Goal: Task Accomplishment & Management: Manage account settings

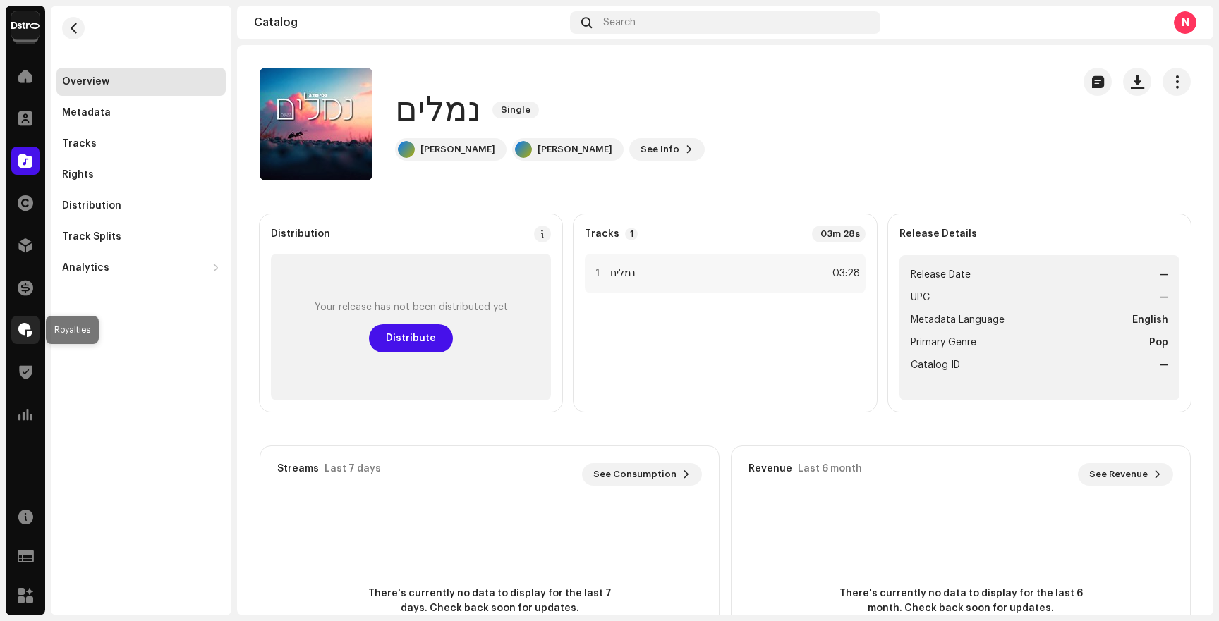
click at [30, 336] on span at bounding box center [25, 329] width 14 height 11
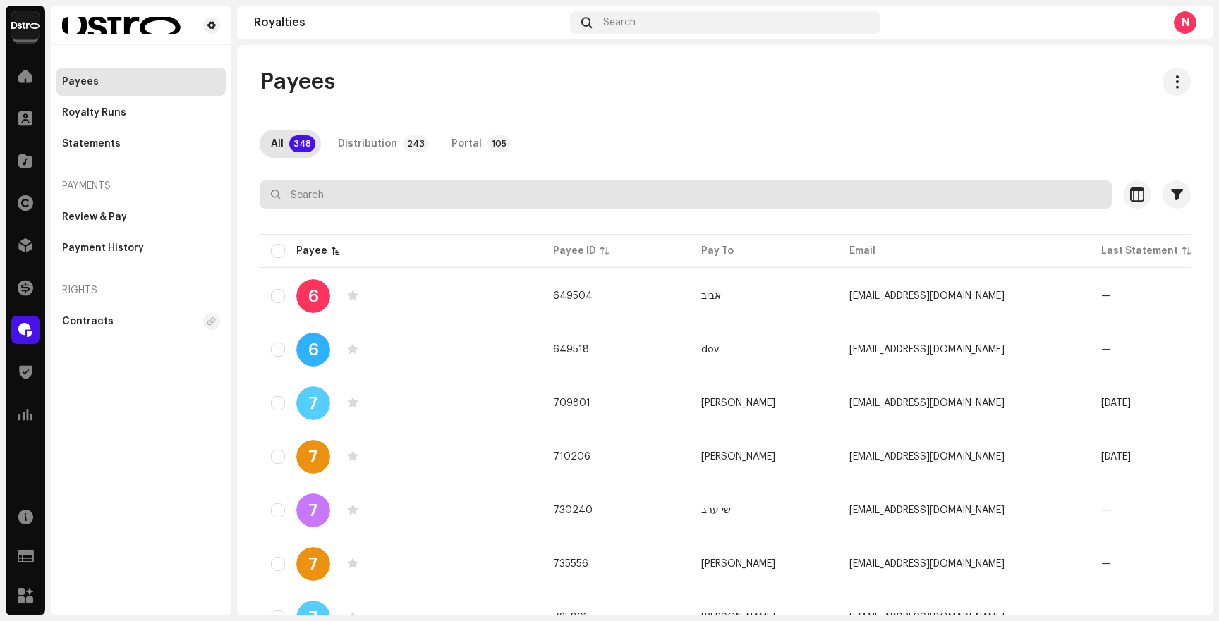
click at [326, 189] on input "text" at bounding box center [685, 195] width 852 height 28
paste input "or28901"
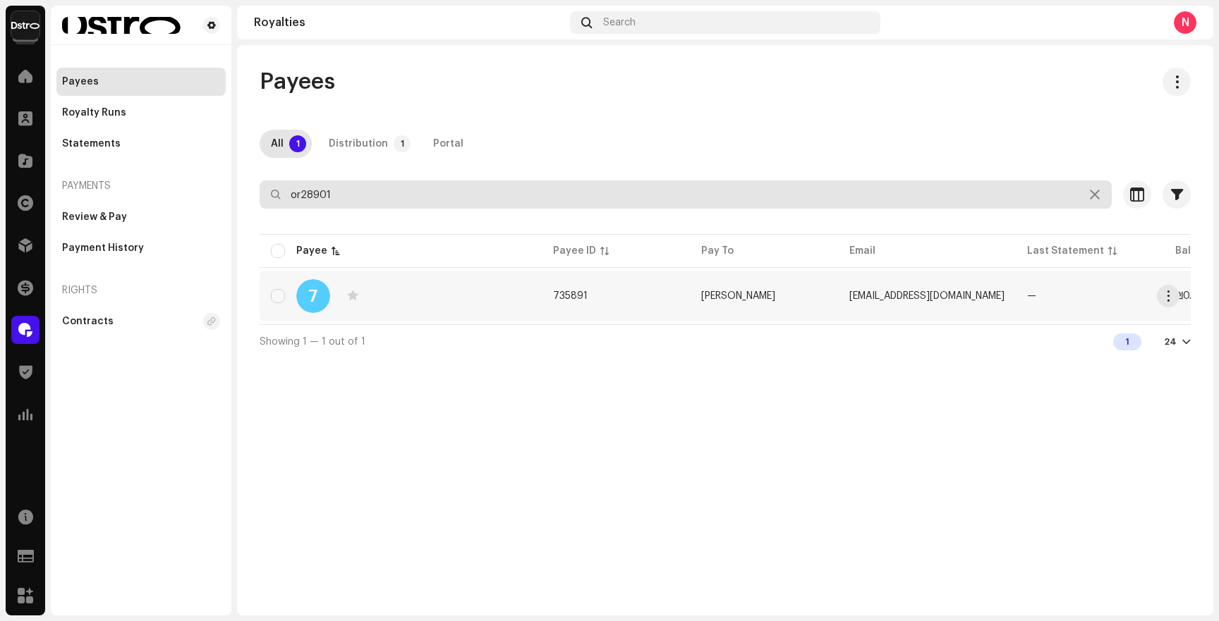
type input "or28901"
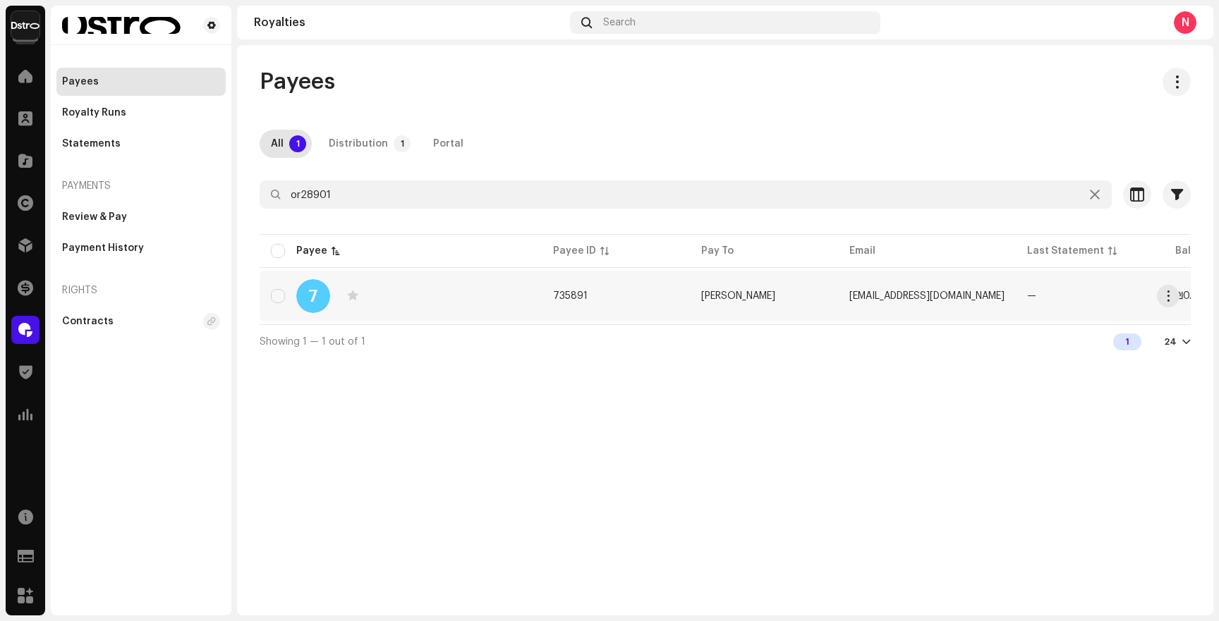
click at [513, 294] on div "7" at bounding box center [400, 296] width 259 height 34
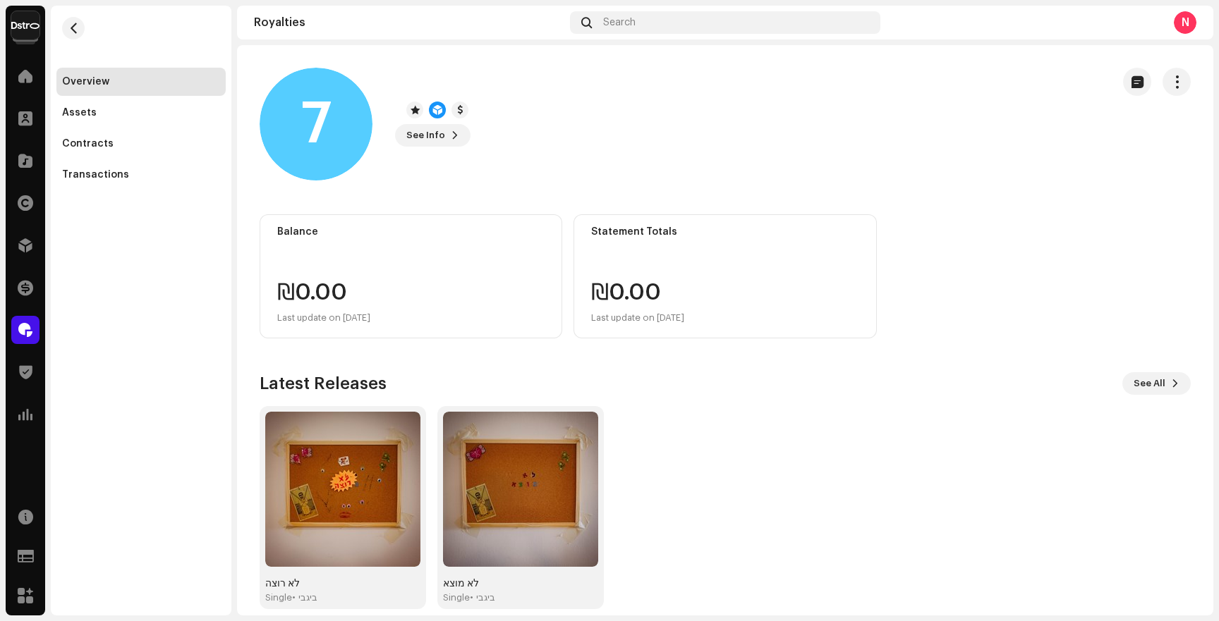
click at [649, 316] on div "Last update on [DATE]" at bounding box center [637, 318] width 93 height 17
click at [728, 310] on div "₪0.00 Last update on [DATE]" at bounding box center [724, 303] width 267 height 45
click at [6, 332] on div "Royalties" at bounding box center [25, 329] width 39 height 39
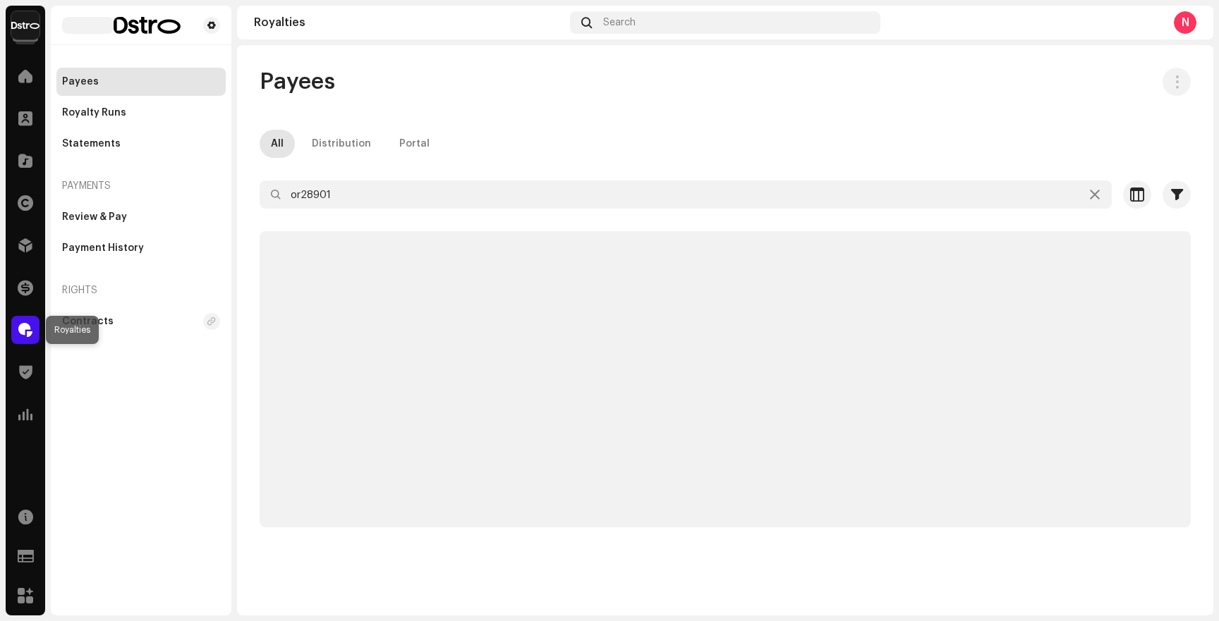
click at [27, 331] on span at bounding box center [25, 329] width 14 height 11
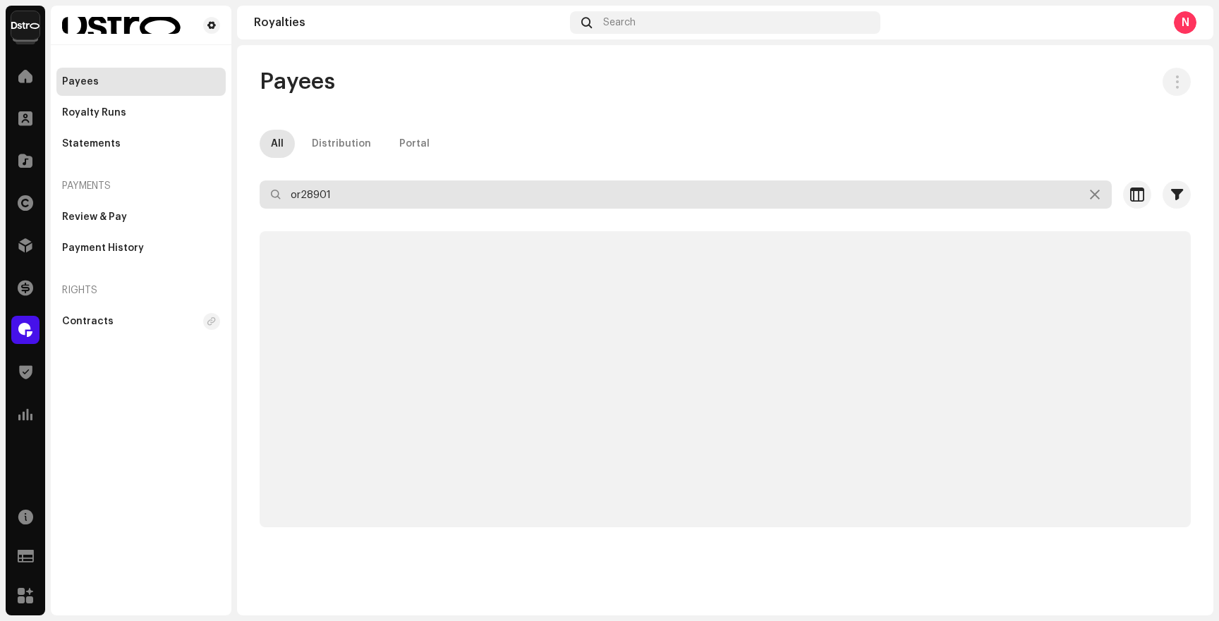
click at [320, 186] on input "or28901" at bounding box center [685, 195] width 852 height 28
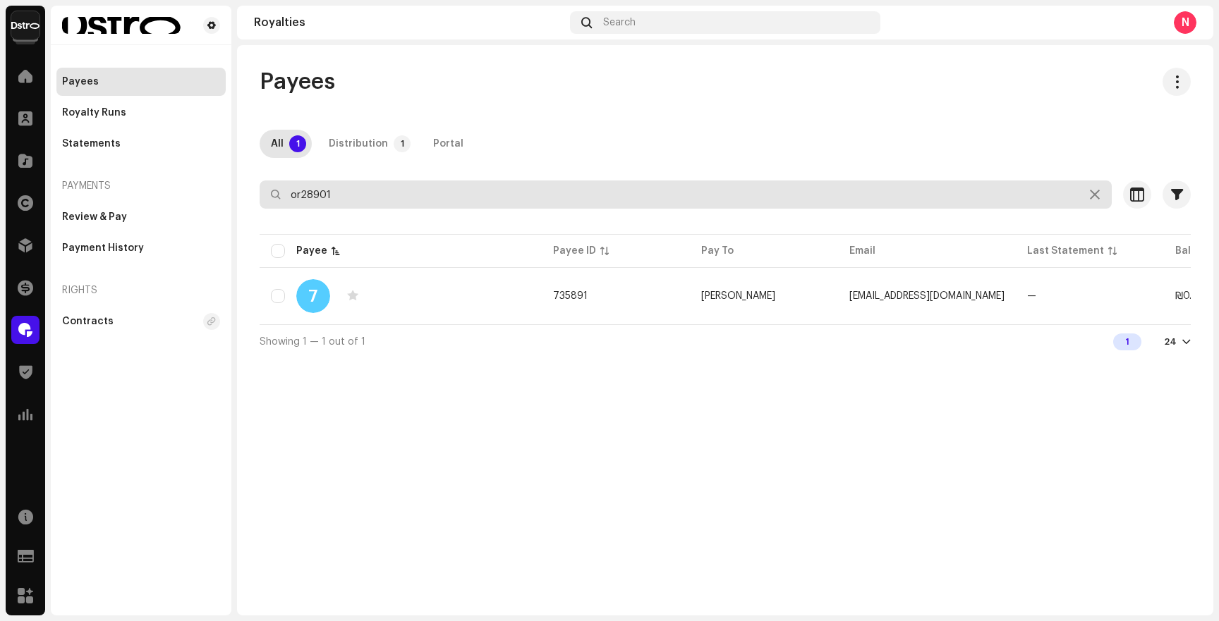
click at [320, 186] on input "or28901" at bounding box center [685, 195] width 852 height 28
paste input "yonatan065"
type input "yonatan065"
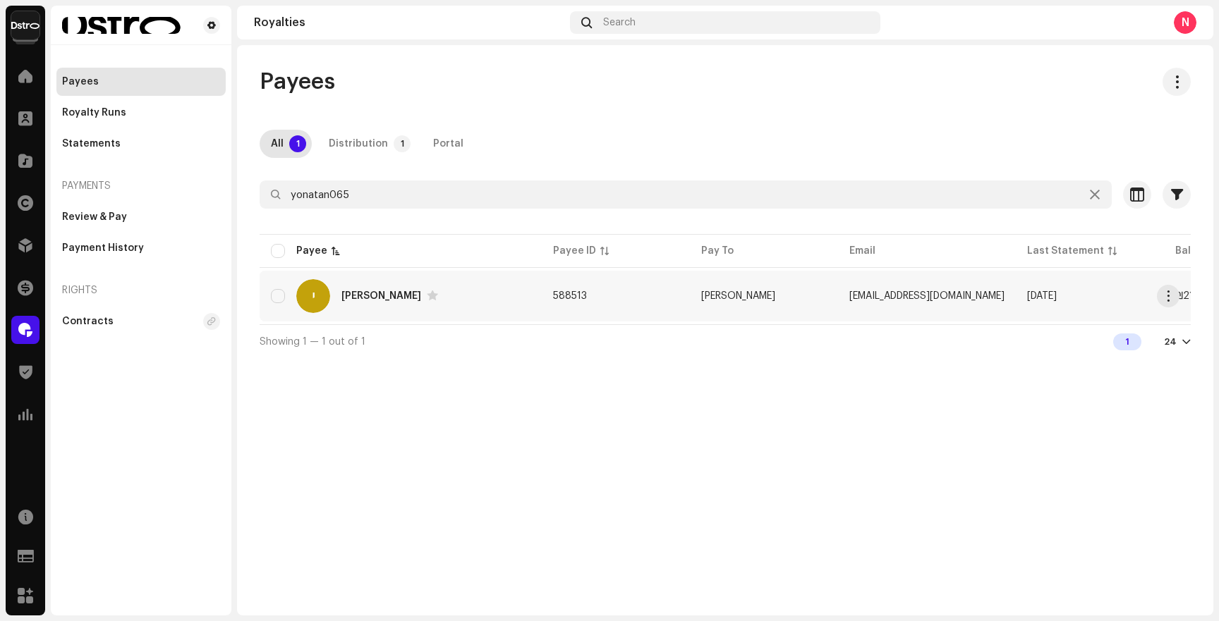
click at [482, 287] on div "[PERSON_NAME]" at bounding box center [400, 296] width 259 height 34
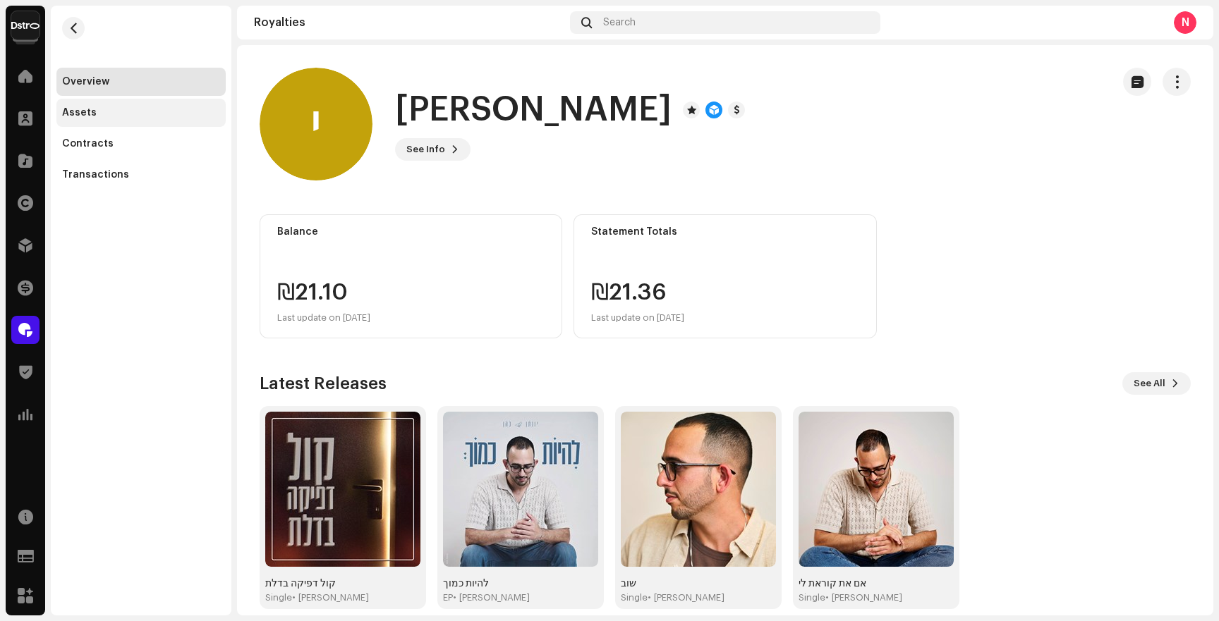
click at [83, 116] on div "Assets" at bounding box center [79, 112] width 35 height 11
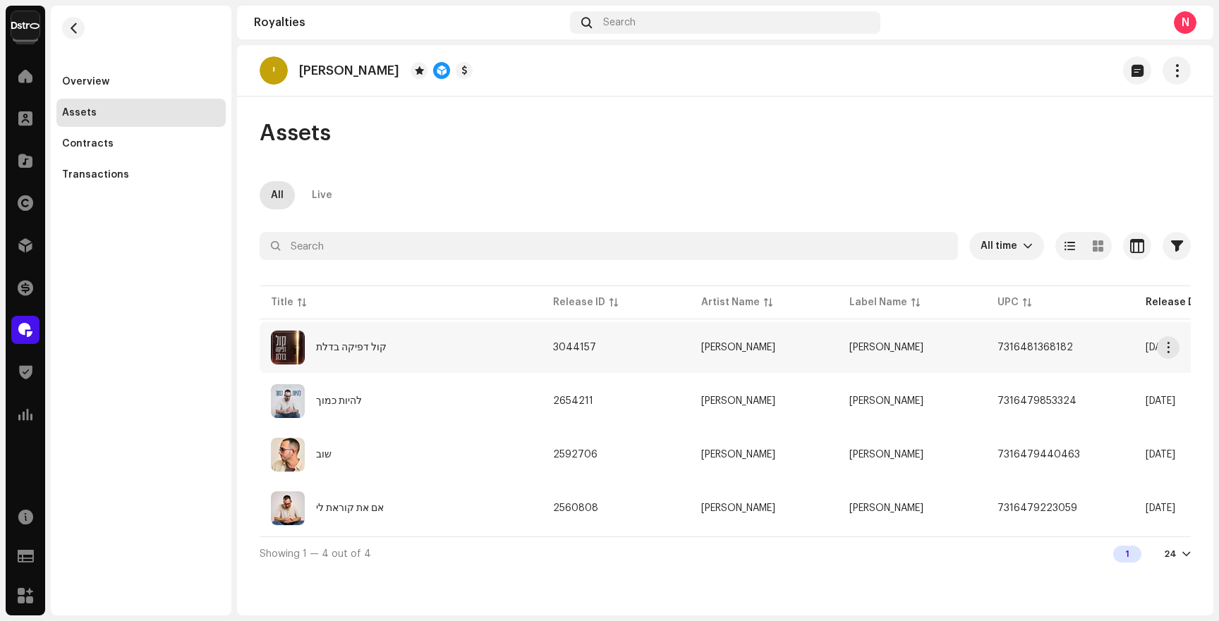
click at [578, 361] on td "3044157" at bounding box center [616, 347] width 148 height 51
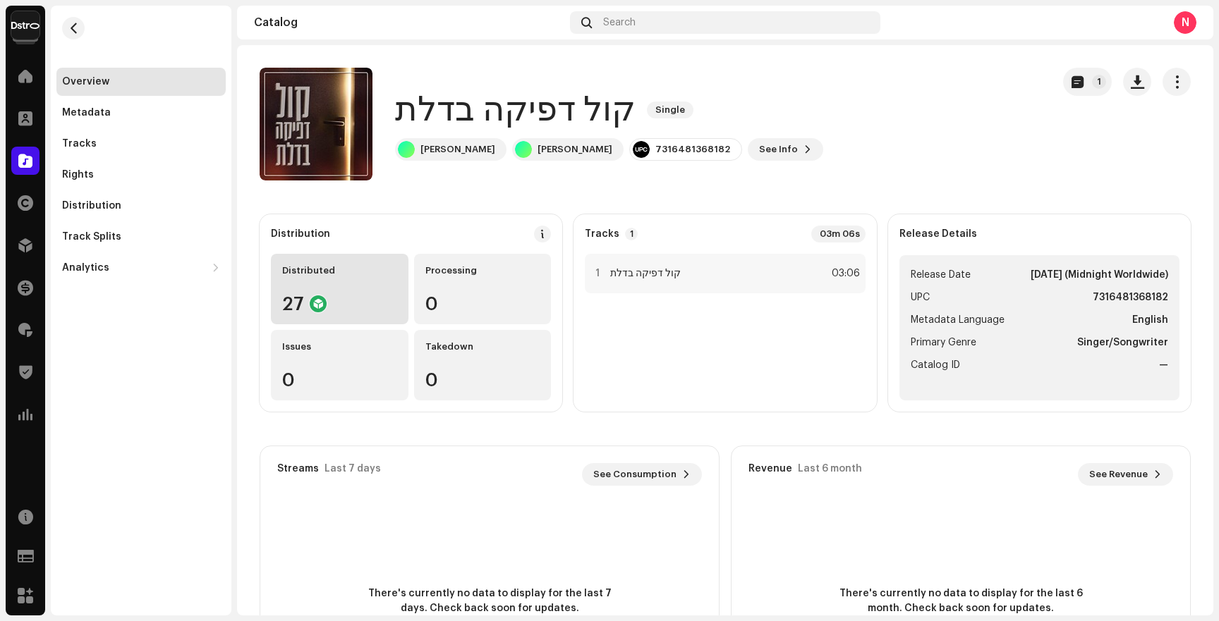
click at [329, 287] on div "Distributed 27" at bounding box center [340, 289] width 138 height 71
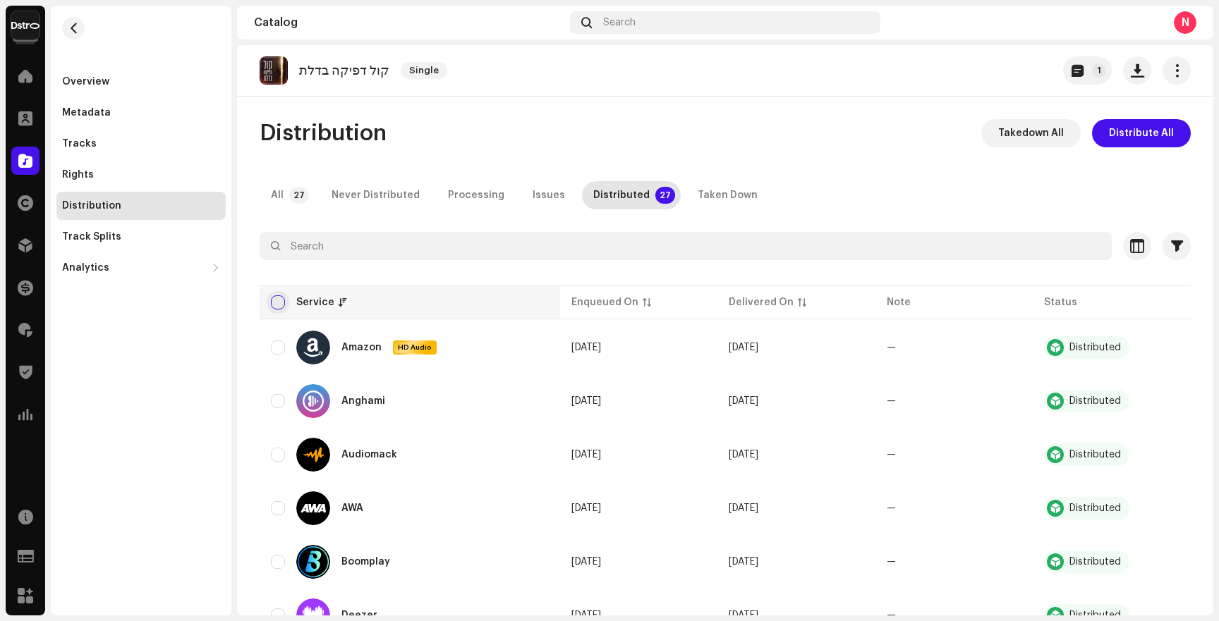
click at [272, 305] on input "checkbox" at bounding box center [278, 302] width 14 height 14
checkbox input "true"
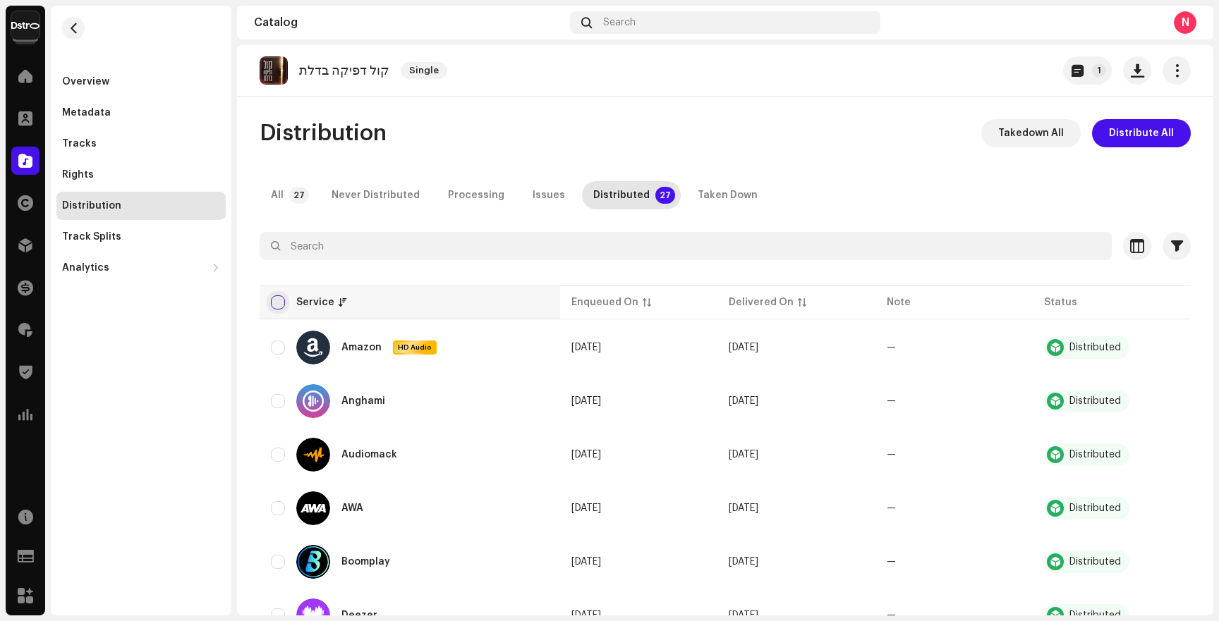
checkbox input "true"
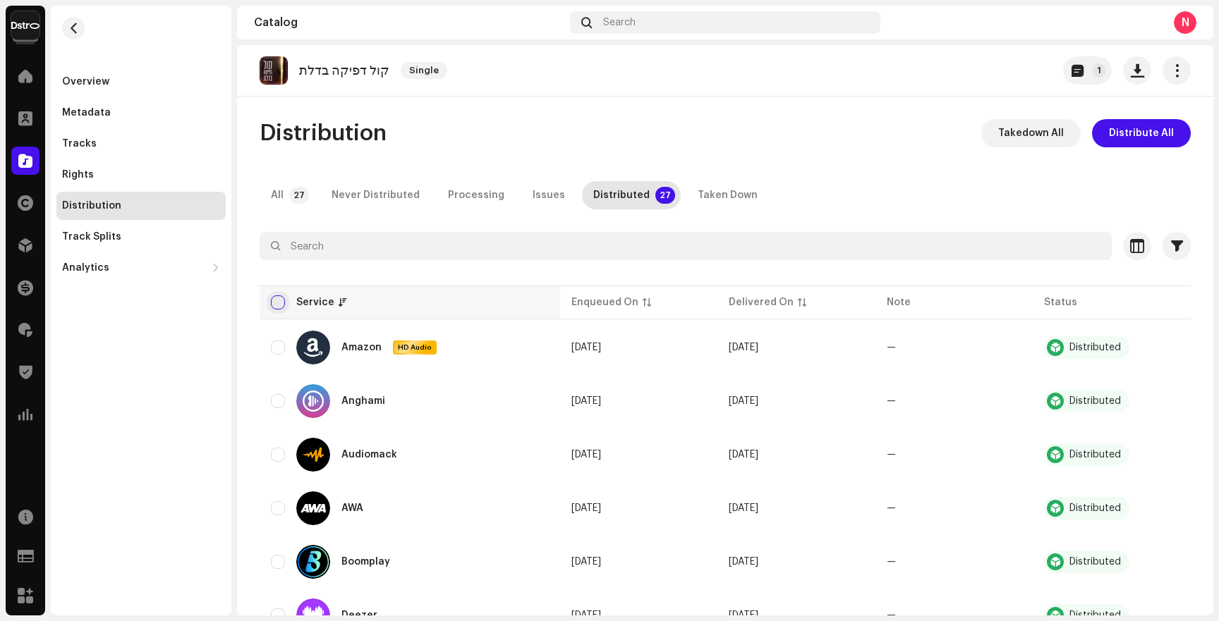
checkbox input "true"
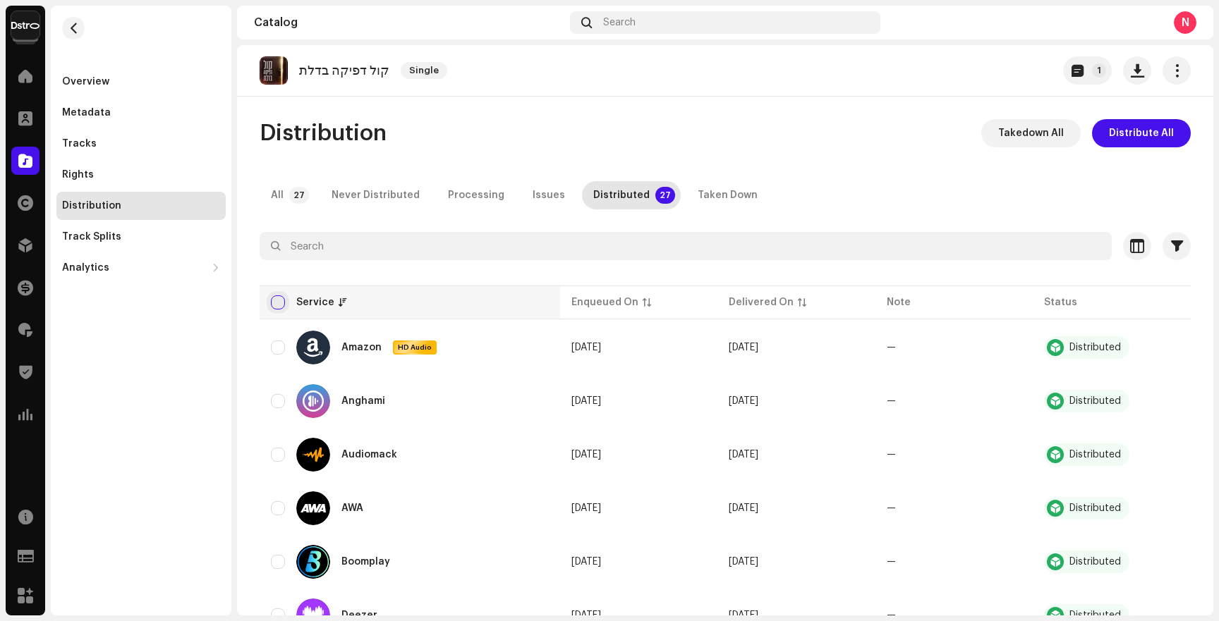
checkbox input "true"
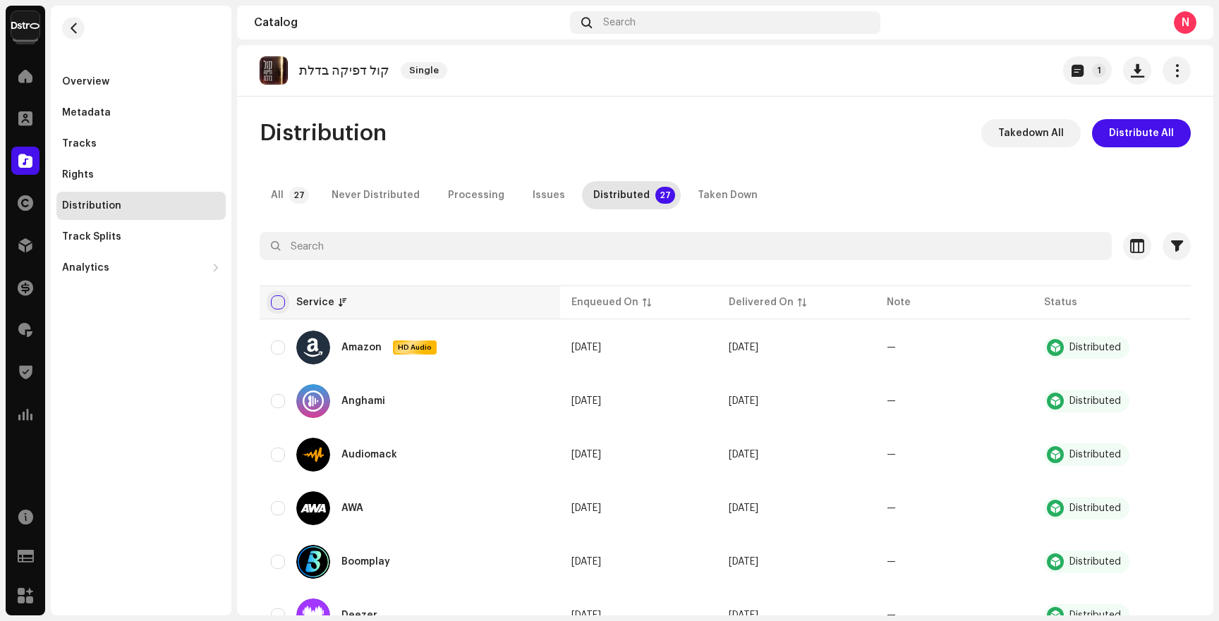
checkbox input "true"
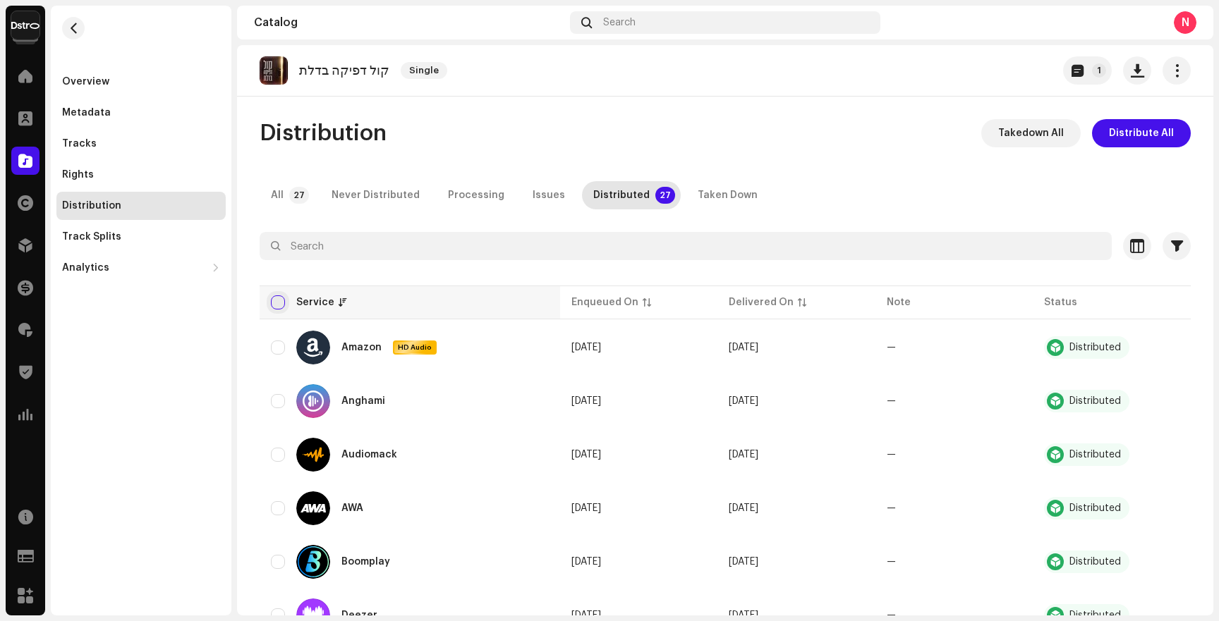
checkbox input "true"
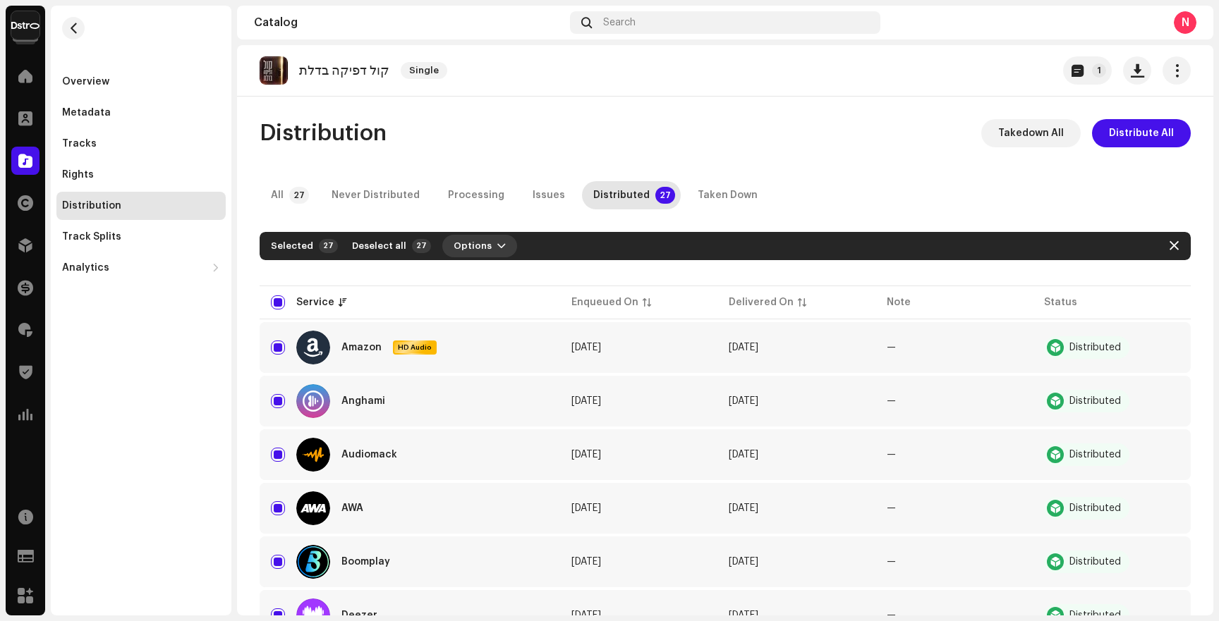
click at [469, 244] on span "Options" at bounding box center [472, 246] width 38 height 28
click at [833, 145] on div "Distribution Takedown All Distribute All" at bounding box center [724, 133] width 931 height 28
